Goal: Transaction & Acquisition: Purchase product/service

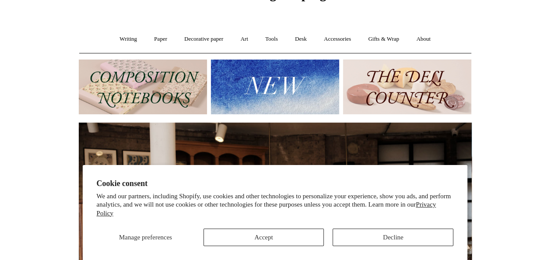
scroll to position [56, 0]
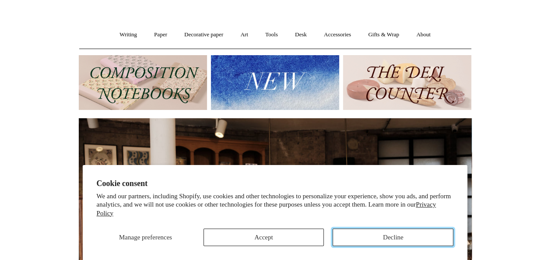
click at [368, 230] on button "Decline" at bounding box center [393, 237] width 121 height 18
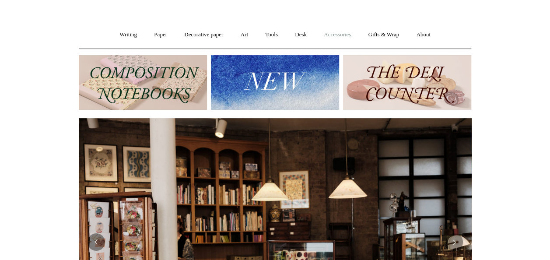
click at [344, 39] on link "Accessories +" at bounding box center [337, 34] width 43 height 23
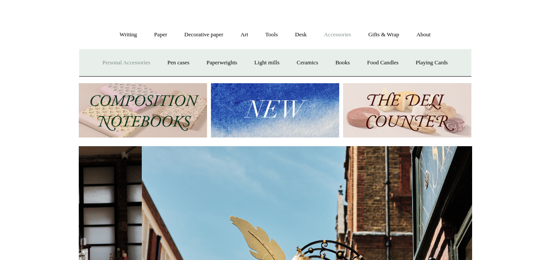
scroll to position [0, 393]
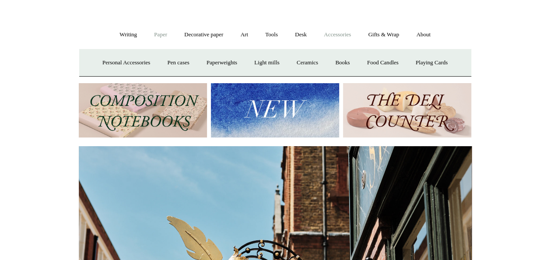
click at [153, 33] on link "Paper +" at bounding box center [160, 34] width 29 height 23
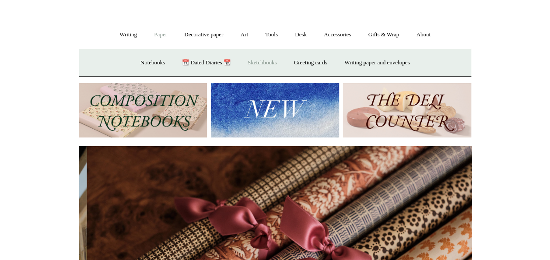
scroll to position [0, 786]
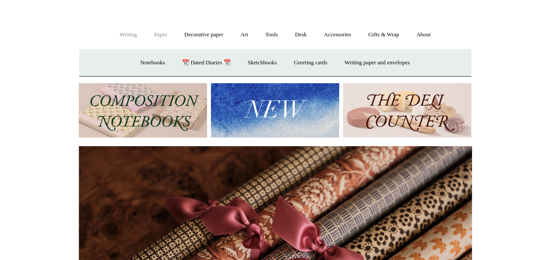
click at [112, 36] on link "Writing +" at bounding box center [128, 34] width 33 height 23
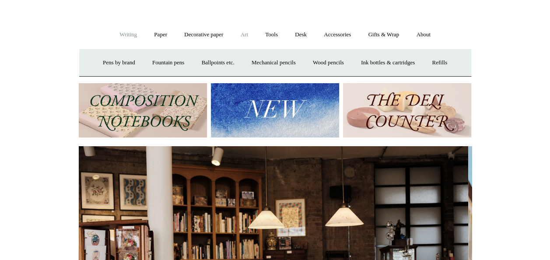
scroll to position [0, 0]
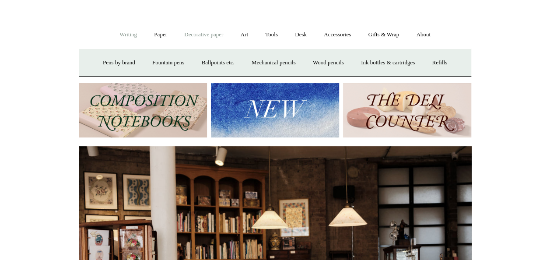
click at [213, 36] on link "Decorative paper +" at bounding box center [203, 34] width 55 height 23
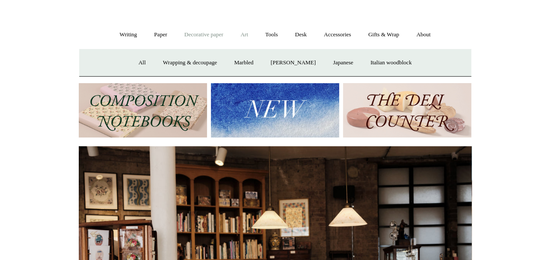
click at [244, 35] on link "Art +" at bounding box center [244, 34] width 23 height 23
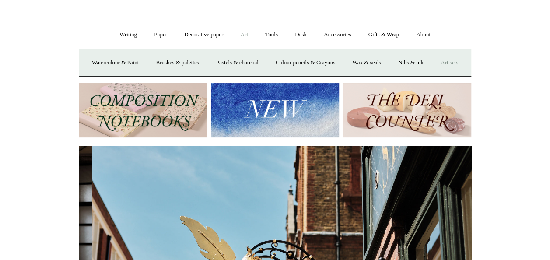
scroll to position [0, 393]
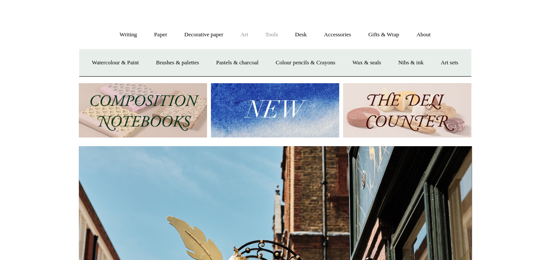
click at [273, 33] on link "Tools +" at bounding box center [271, 34] width 28 height 23
click at [304, 35] on link "Desk +" at bounding box center [301, 34] width 28 height 23
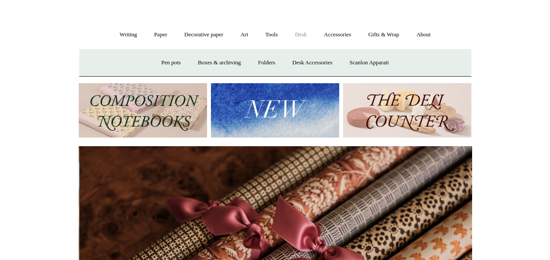
scroll to position [0, 786]
click at [339, 34] on link "Accessories +" at bounding box center [337, 34] width 43 height 23
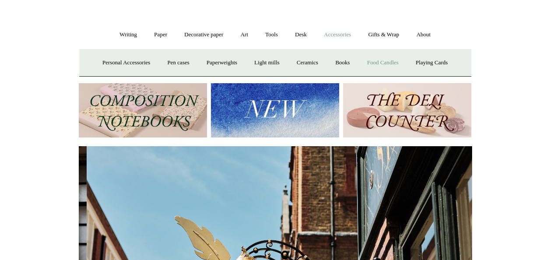
scroll to position [0, 393]
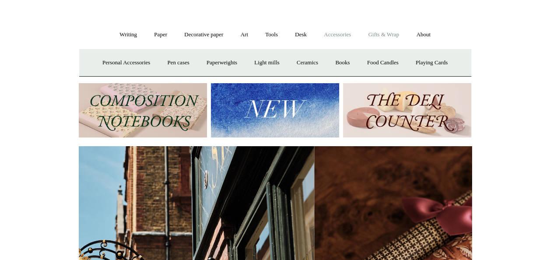
click at [385, 33] on link "Gifts & Wrap +" at bounding box center [383, 34] width 47 height 23
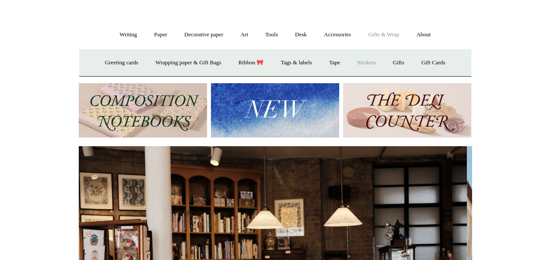
scroll to position [0, 0]
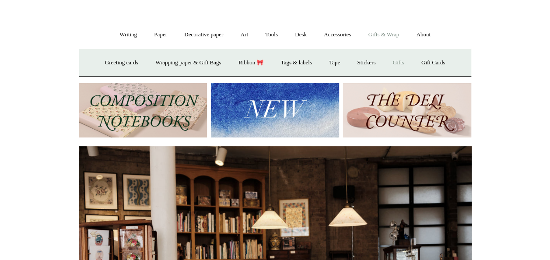
click at [407, 64] on link "Gifts +" at bounding box center [398, 62] width 27 height 23
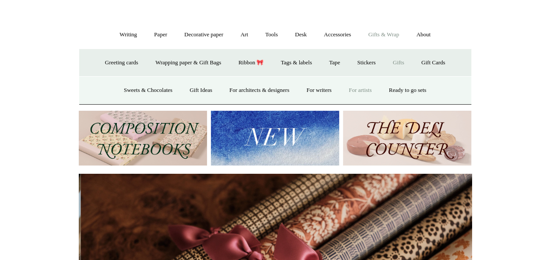
scroll to position [0, 786]
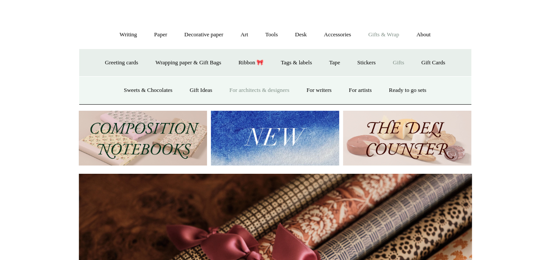
click at [284, 92] on link "For architects & designers" at bounding box center [259, 90] width 76 height 23
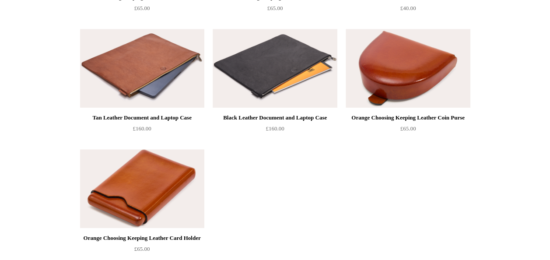
scroll to position [330, 0]
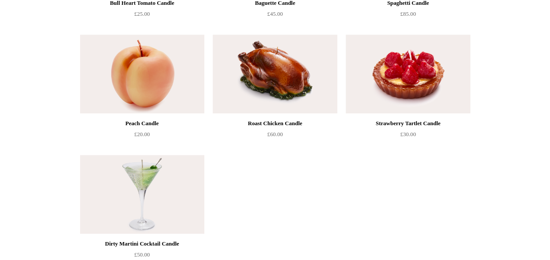
scroll to position [212, 0]
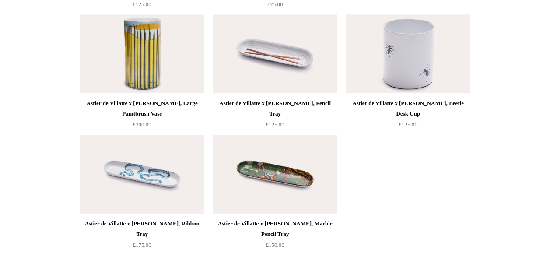
scroll to position [482, 0]
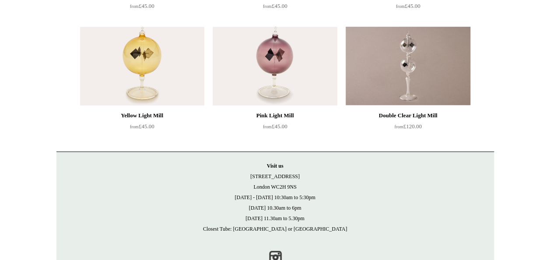
scroll to position [208, 0]
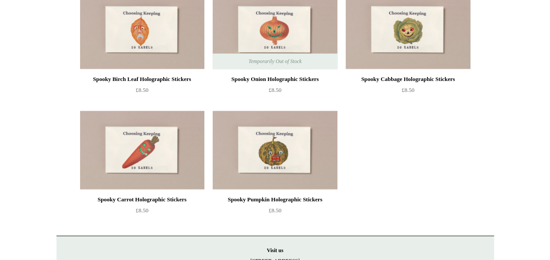
scroll to position [626, 0]
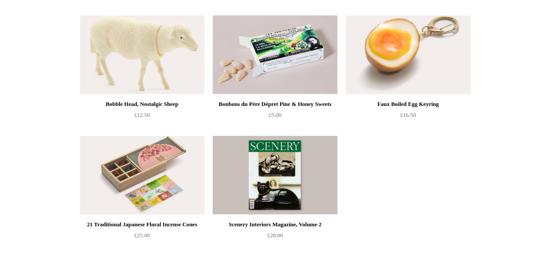
scroll to position [585, 0]
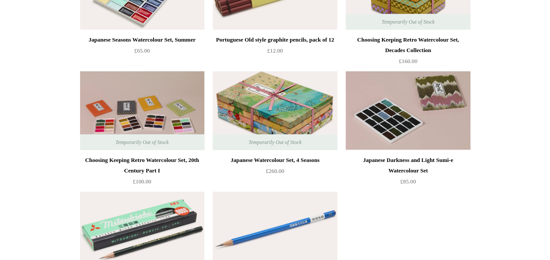
scroll to position [1446, 0]
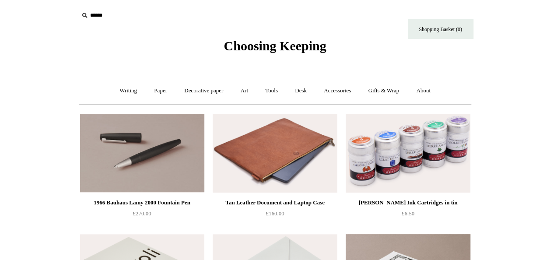
click at [258, 44] on span "Choosing Keeping" at bounding box center [275, 46] width 102 height 14
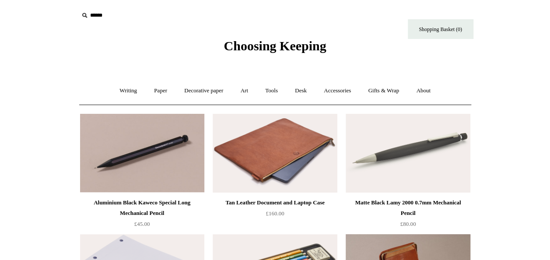
drag, startPoint x: 550, startPoint y: 13, endPoint x: 551, endPoint y: 33, distance: 20.2
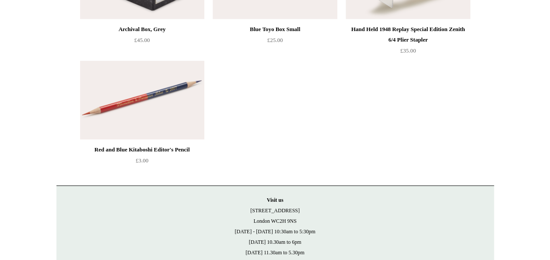
scroll to position [1024, 0]
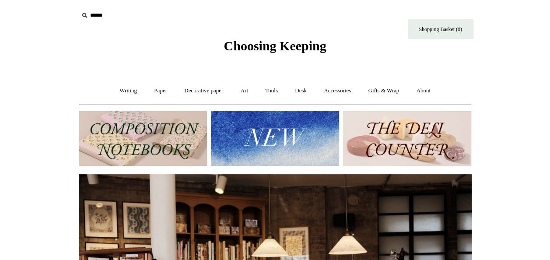
click at [276, 149] on img at bounding box center [275, 138] width 128 height 55
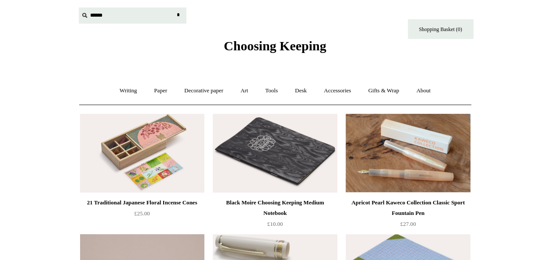
click at [89, 16] on input "text" at bounding box center [133, 15] width 108 height 16
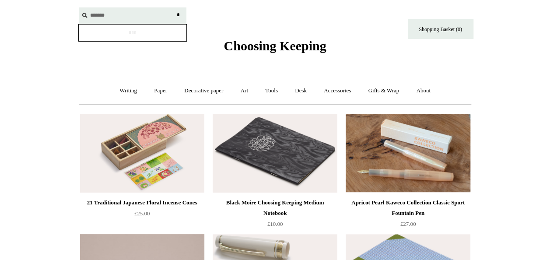
type input "*******"
click at [174, 7] on input "*" at bounding box center [178, 14] width 9 height 15
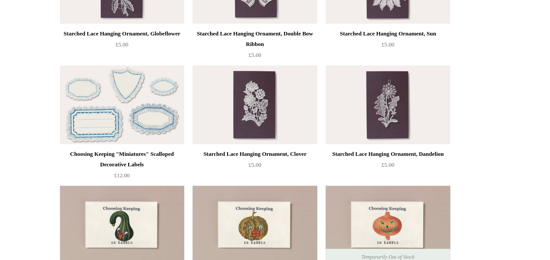
scroll to position [2378, 0]
